Goal: Information Seeking & Learning: Learn about a topic

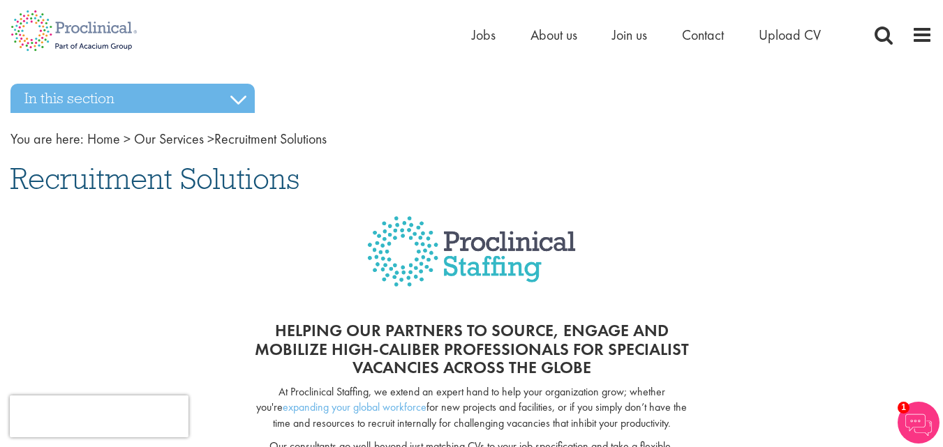
click at [178, 141] on link "Our Services" at bounding box center [169, 139] width 70 height 18
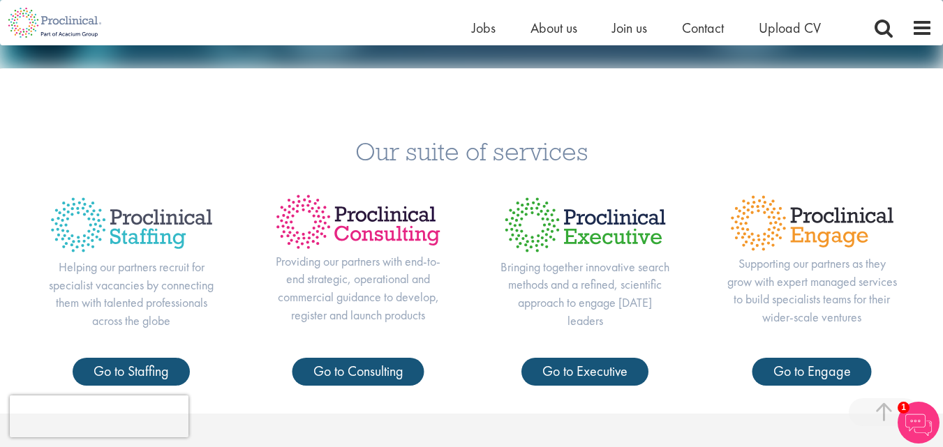
scroll to position [349, 0]
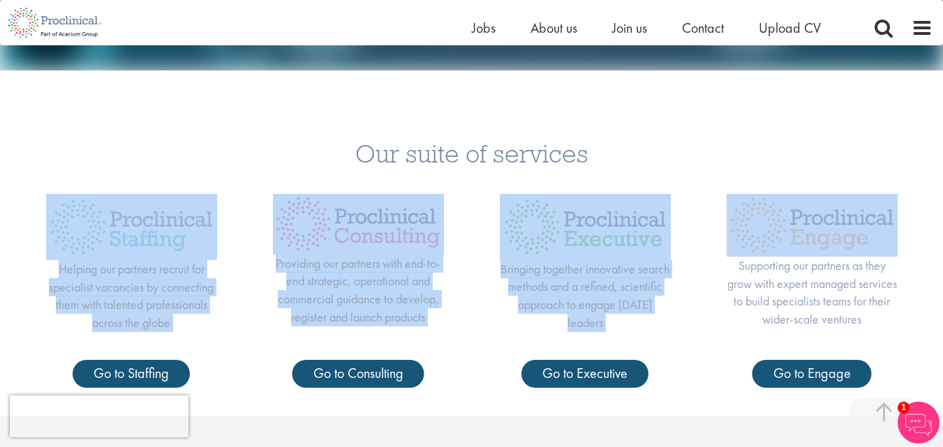
drag, startPoint x: 105, startPoint y: 204, endPoint x: 870, endPoint y: 234, distance: 765.4
click at [870, 234] on div "Our suite of services Helping our partners recruit for specialist vacancies by …" at bounding box center [471, 257] width 943 height 318
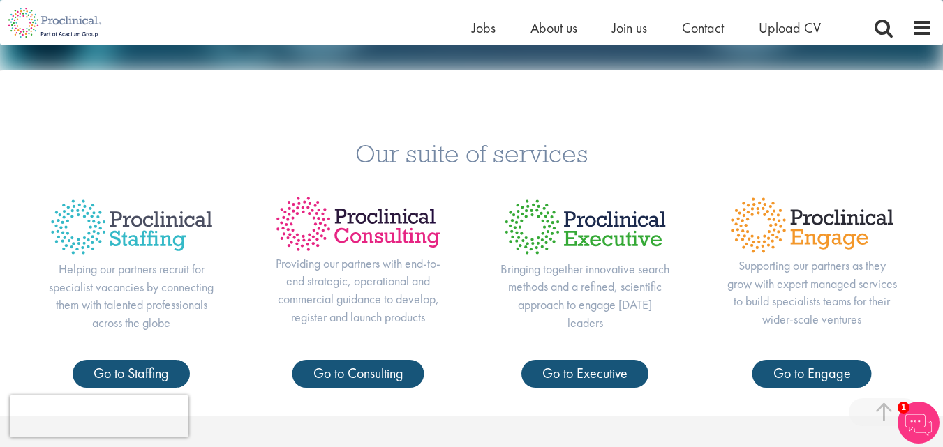
drag, startPoint x: 683, startPoint y: 125, endPoint x: 599, endPoint y: 152, distance: 88.7
click at [682, 125] on div "Our suite of services Helping our partners recruit for specialist vacancies by …" at bounding box center [471, 257] width 943 height 318
click at [812, 369] on link "Go to Engage" at bounding box center [811, 374] width 119 height 28
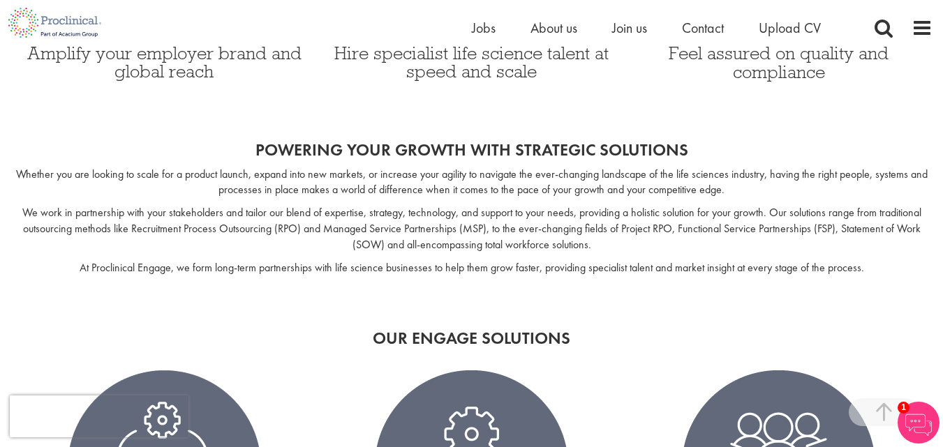
scroll to position [1038, 0]
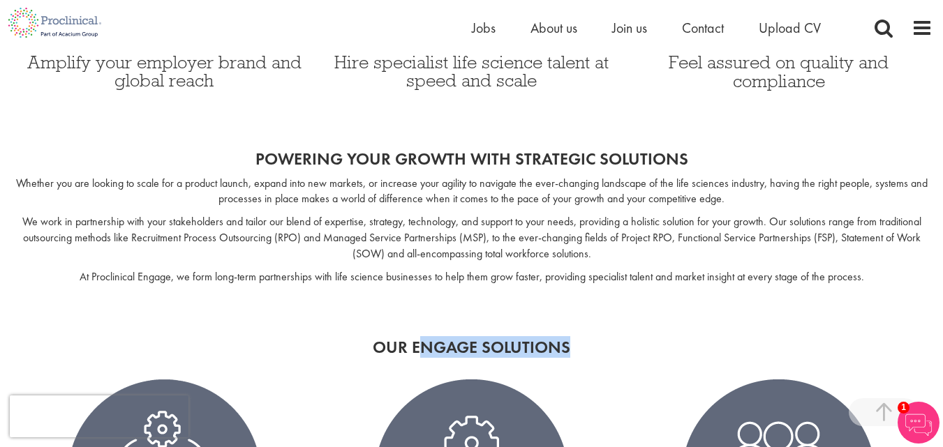
drag, startPoint x: 419, startPoint y: 352, endPoint x: 595, endPoint y: 354, distance: 175.2
click at [595, 354] on h2 "Our Engage Solutions" at bounding box center [471, 347] width 922 height 18
copy h2 "ngage Solutions"
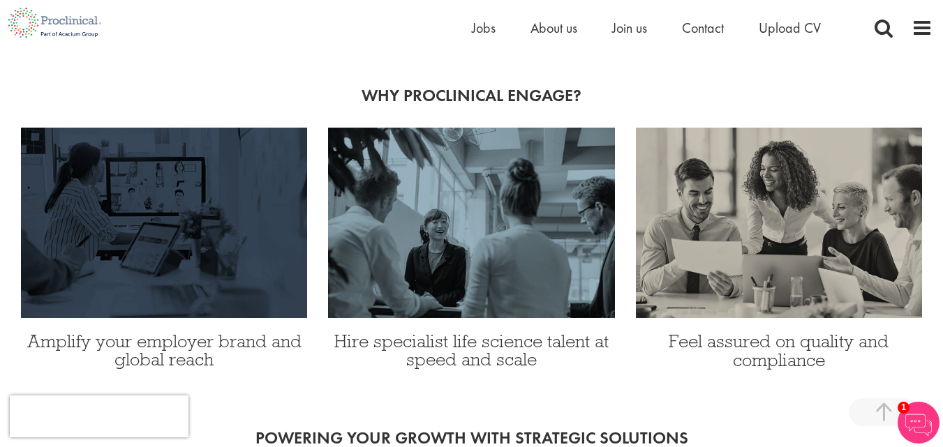
copy h2 "ngage Solutions"
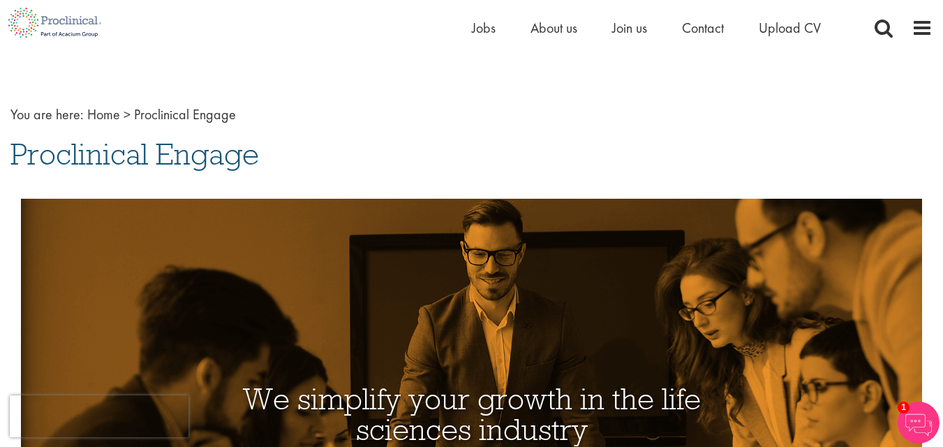
scroll to position [0, 0]
